Goal: Check status: Check status

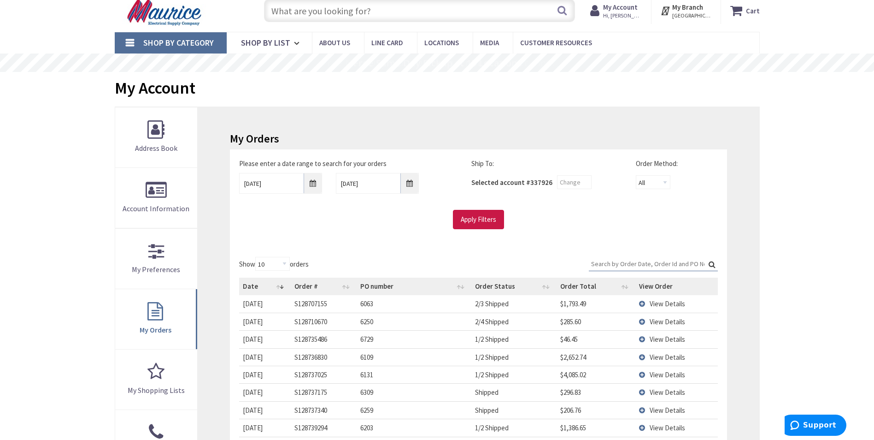
scroll to position [46, 0]
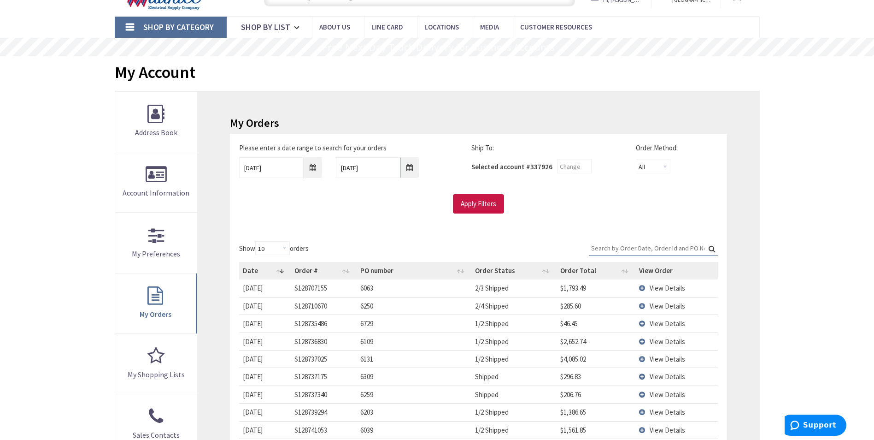
click at [633, 249] on input "Search:" at bounding box center [653, 248] width 129 height 14
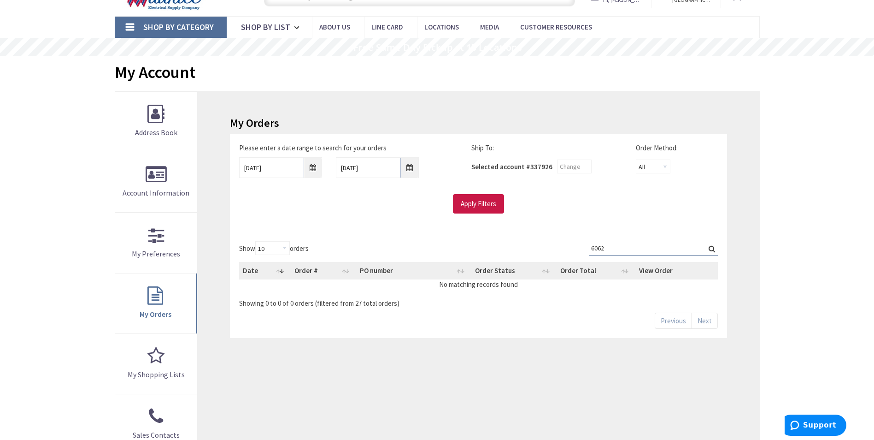
type input "6062"
click at [713, 247] on label "Search: 6062" at bounding box center [653, 248] width 129 height 14
click at [713, 247] on input "6062" at bounding box center [653, 248] width 129 height 14
drag, startPoint x: 631, startPoint y: 250, endPoint x: 552, endPoint y: 250, distance: 79.3
click at [552, 250] on div "Show 10 25 50 100 orders Search: 6062 Date Order # PO number Order Status Order…" at bounding box center [478, 274] width 478 height 67
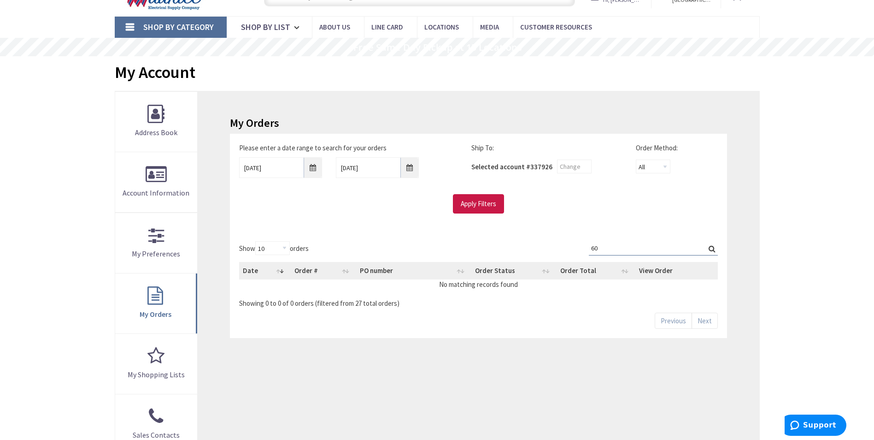
type input "6"
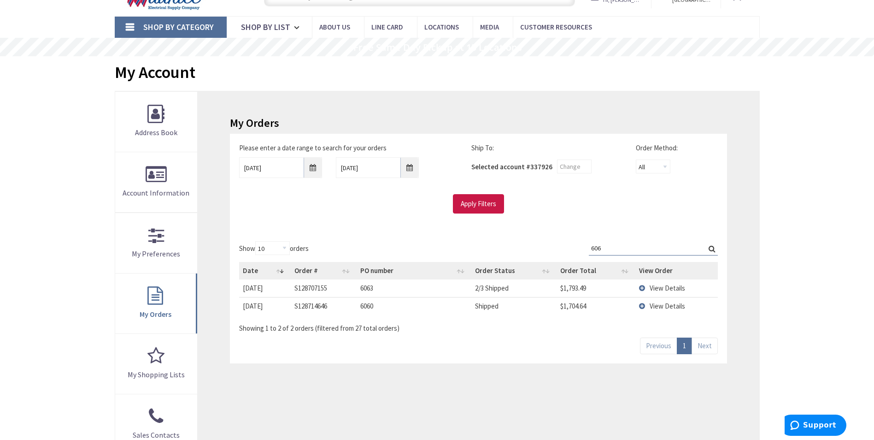
type input "6062"
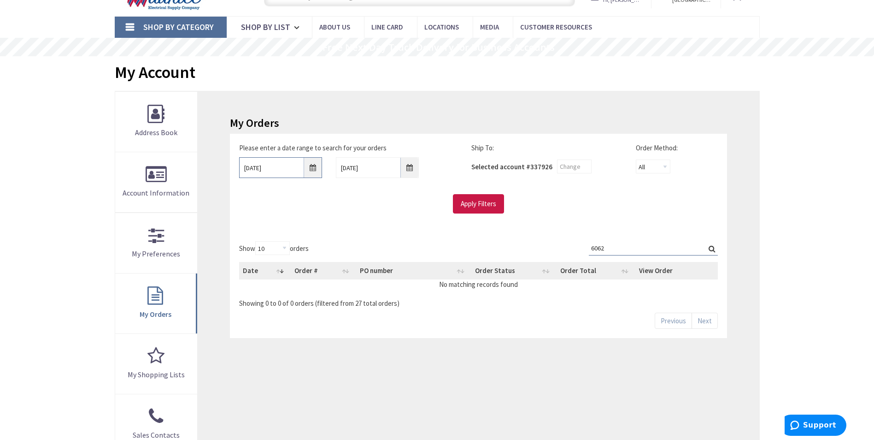
click at [306, 167] on input "9/2/2025" at bounding box center [280, 167] width 83 height 21
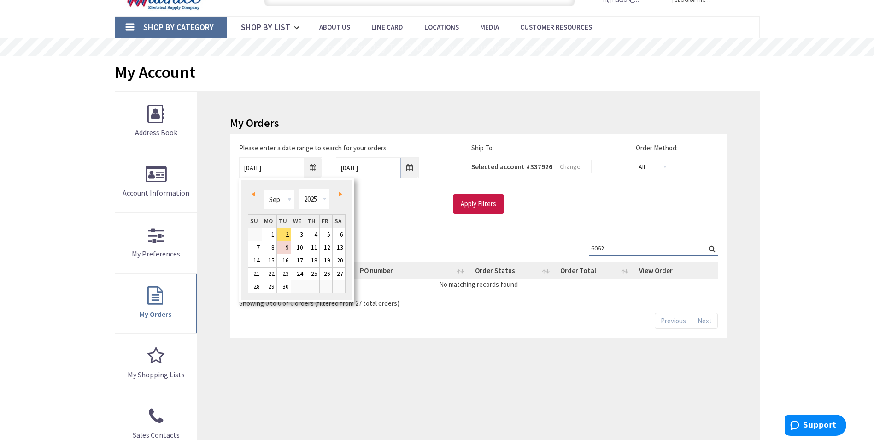
click at [252, 196] on link "Prev" at bounding box center [255, 194] width 12 height 12
click at [344, 197] on link "Next" at bounding box center [338, 194] width 12 height 12
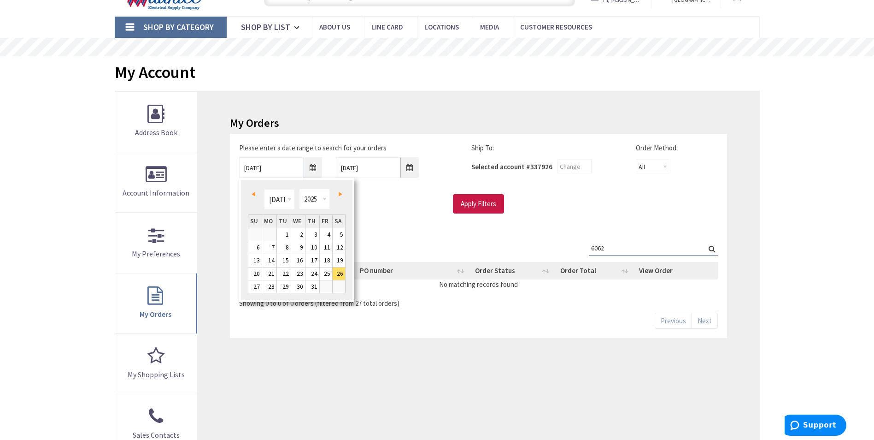
click at [284, 232] on link "1" at bounding box center [284, 234] width 14 height 12
type input "07/01/2025"
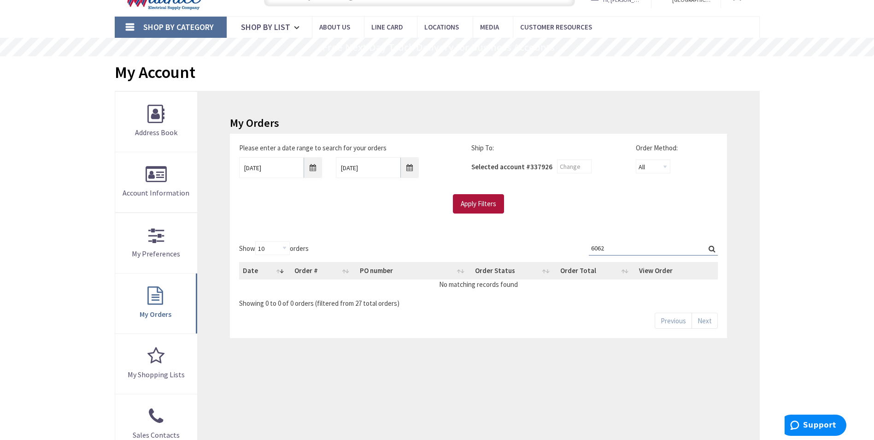
click at [475, 203] on input "Apply Filters" at bounding box center [478, 203] width 51 height 19
click at [611, 247] on input "Search:" at bounding box center [653, 248] width 129 height 14
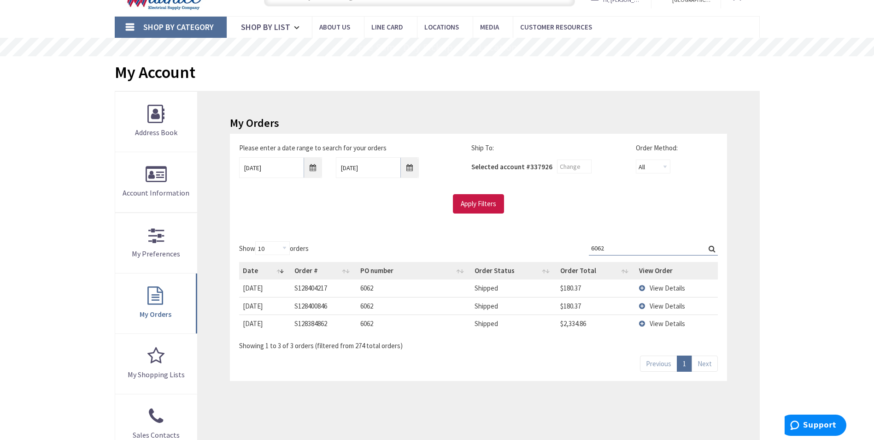
type input "6062"
click at [669, 321] on span "View Details" at bounding box center [667, 323] width 35 height 9
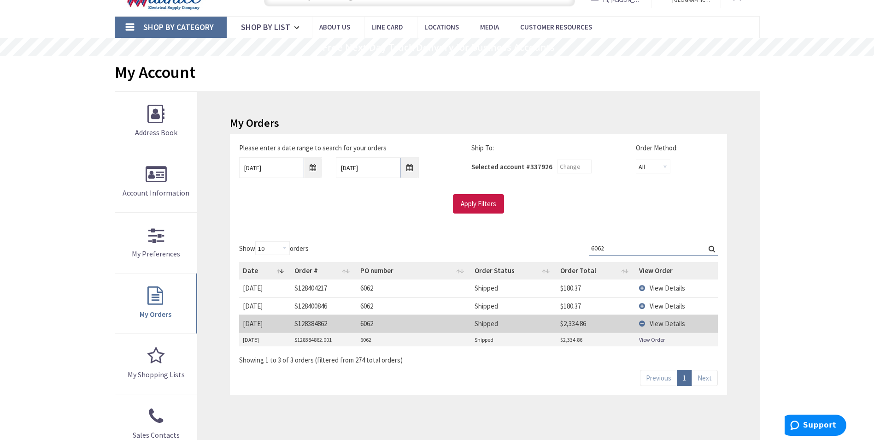
click at [644, 338] on link "View Order" at bounding box center [652, 340] width 26 height 8
click at [655, 310] on span "View Details" at bounding box center [667, 305] width 35 height 9
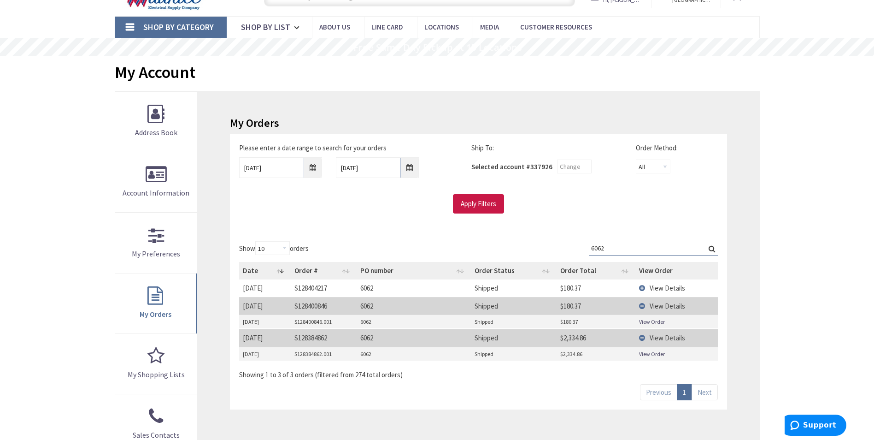
click at [658, 288] on span "View Details" at bounding box center [667, 287] width 35 height 9
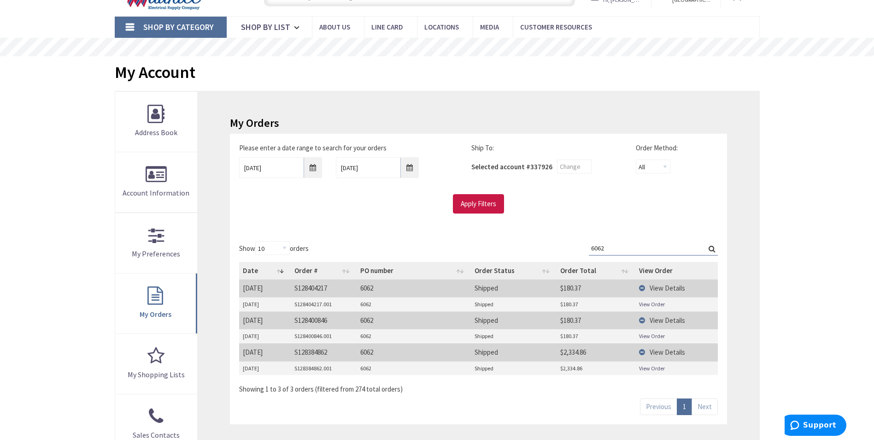
click at [655, 334] on link "View Order" at bounding box center [652, 336] width 26 height 8
click at [647, 305] on link "View Order" at bounding box center [652, 304] width 26 height 8
drag, startPoint x: 244, startPoint y: 267, endPoint x: 708, endPoint y: 377, distance: 477.1
click at [708, 377] on div "Date Order # PO number Order Status Order Total View Order 7/23/2025 2025-07-23…" at bounding box center [478, 318] width 478 height 119
click at [808, 320] on div "Skip to Content Toggle Nav Search Cart My Cart Close" at bounding box center [437, 359] width 874 height 771
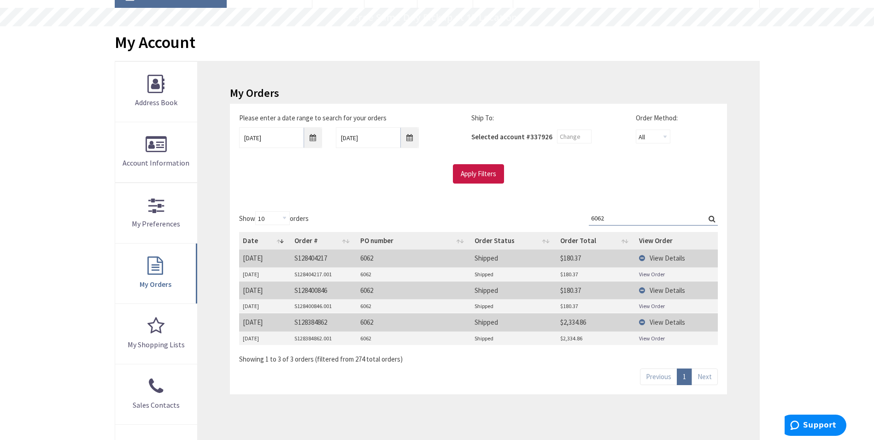
scroll to position [92, 0]
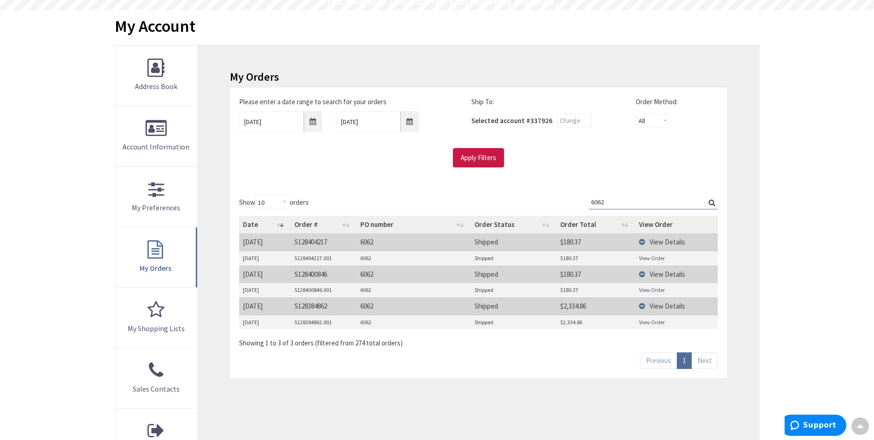
click at [654, 322] on link "View Order" at bounding box center [652, 322] width 26 height 8
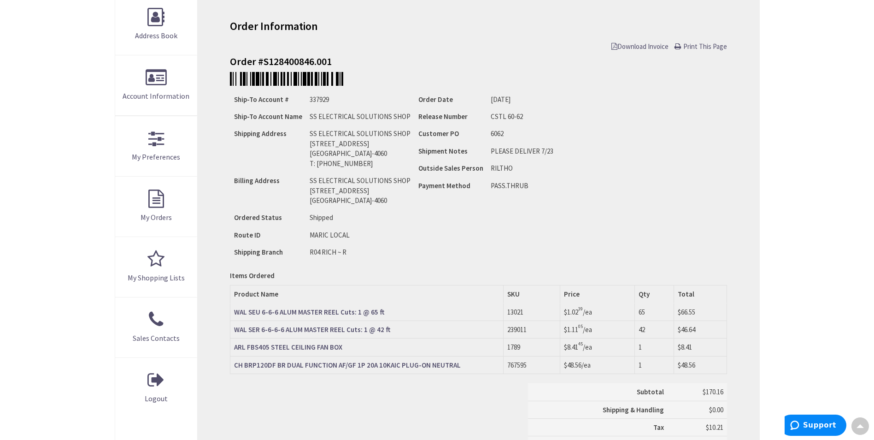
scroll to position [94, 0]
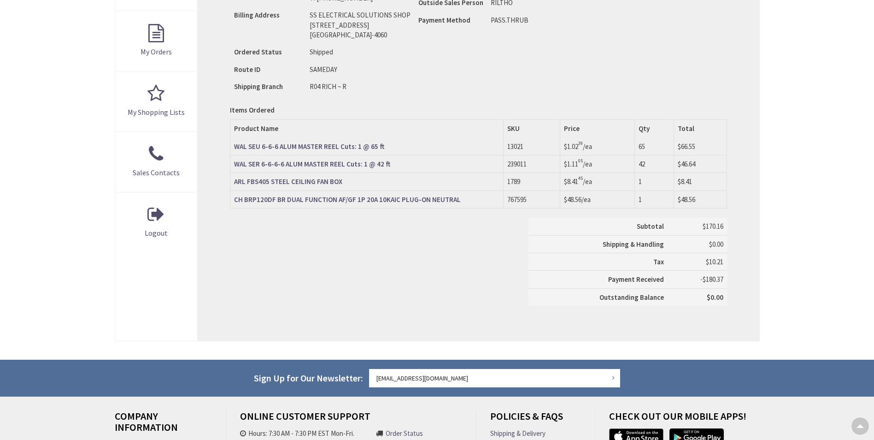
scroll to position [305, 0]
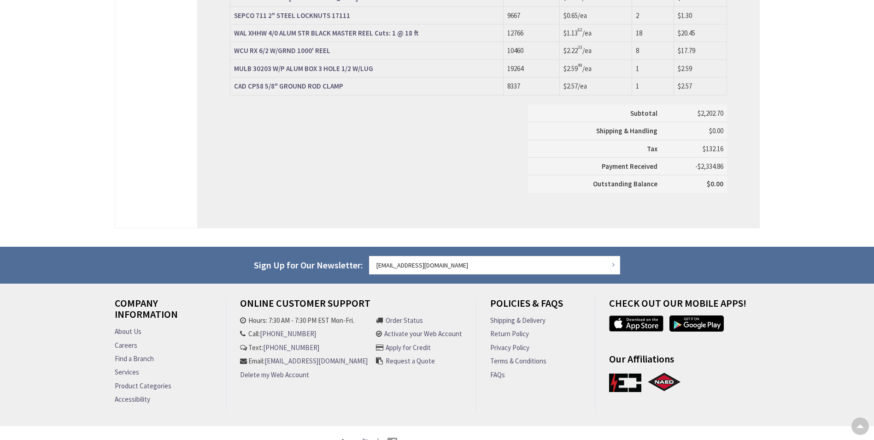
scroll to position [840, 0]
